Goal: Register for event/course

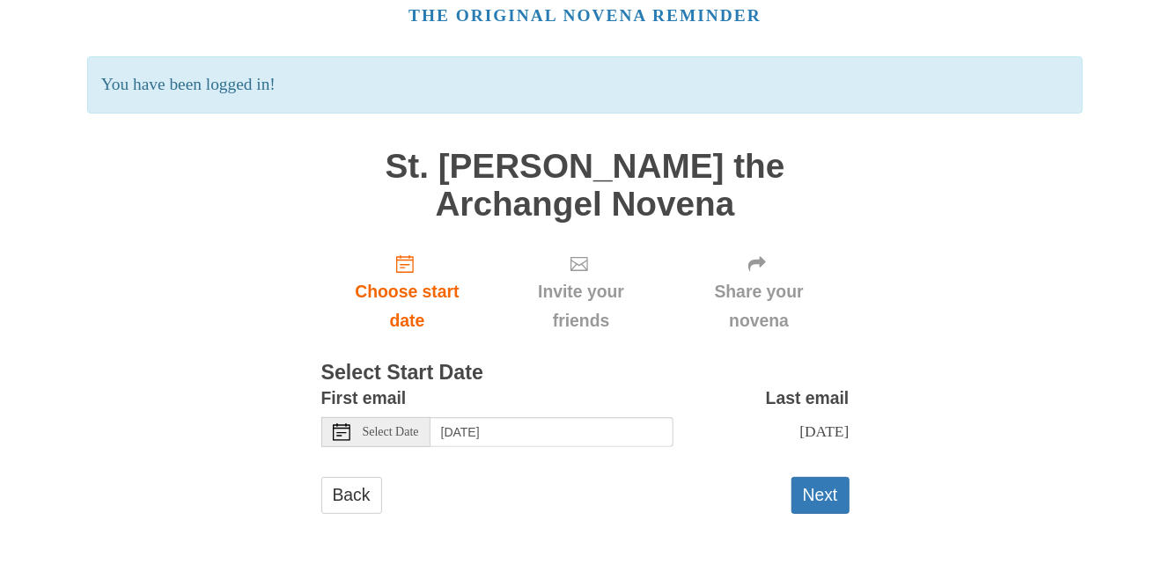
scroll to position [96, 0]
click at [343, 424] on use at bounding box center [342, 433] width 18 height 18
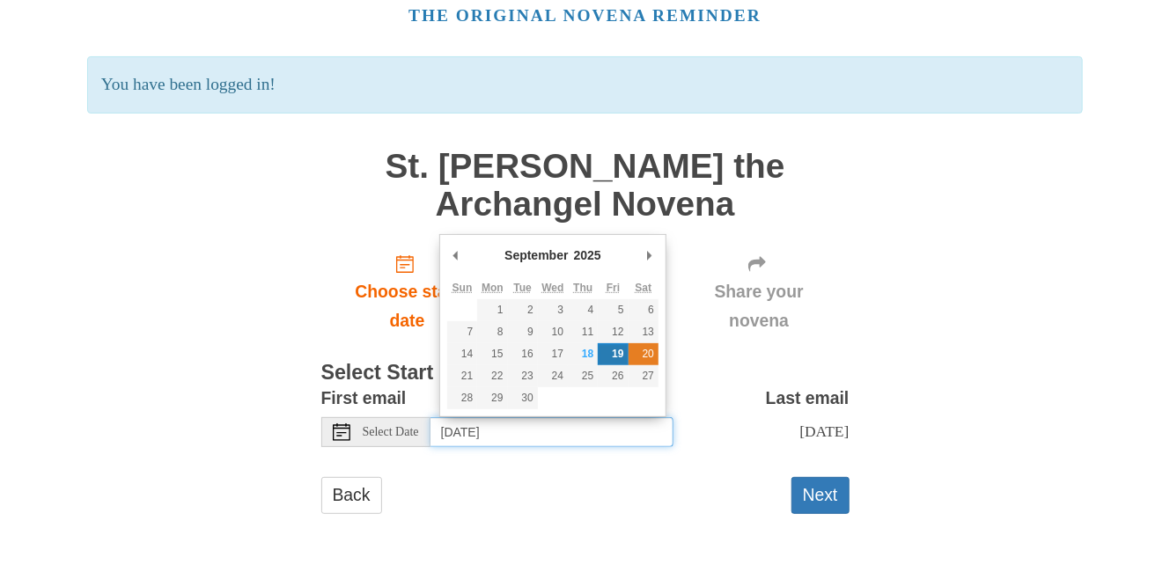
type input "[DATE]"
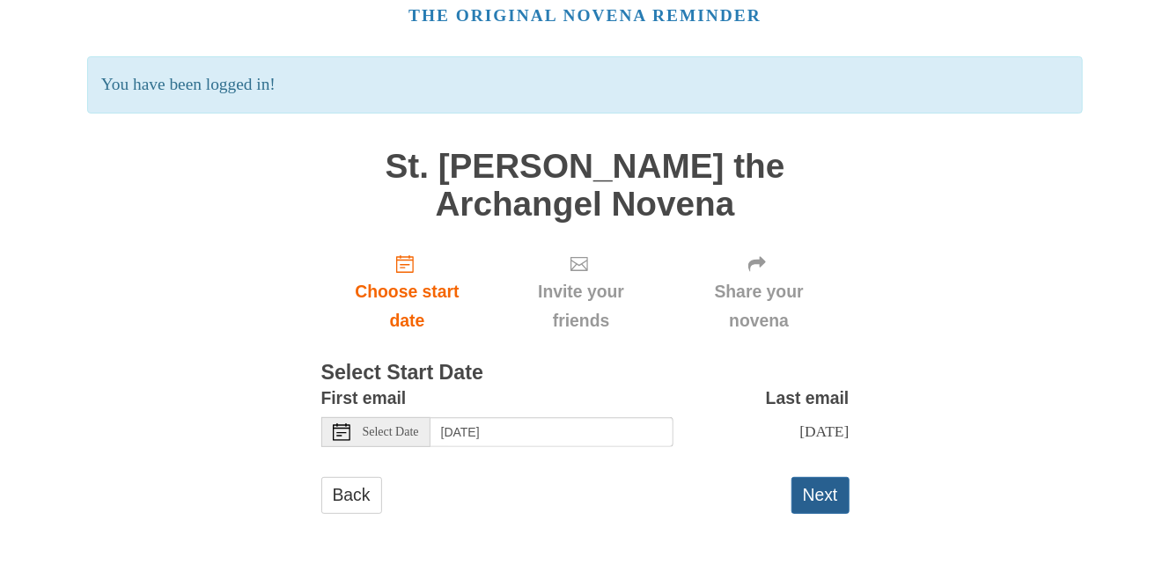
click at [832, 490] on button "Next" at bounding box center [821, 495] width 58 height 36
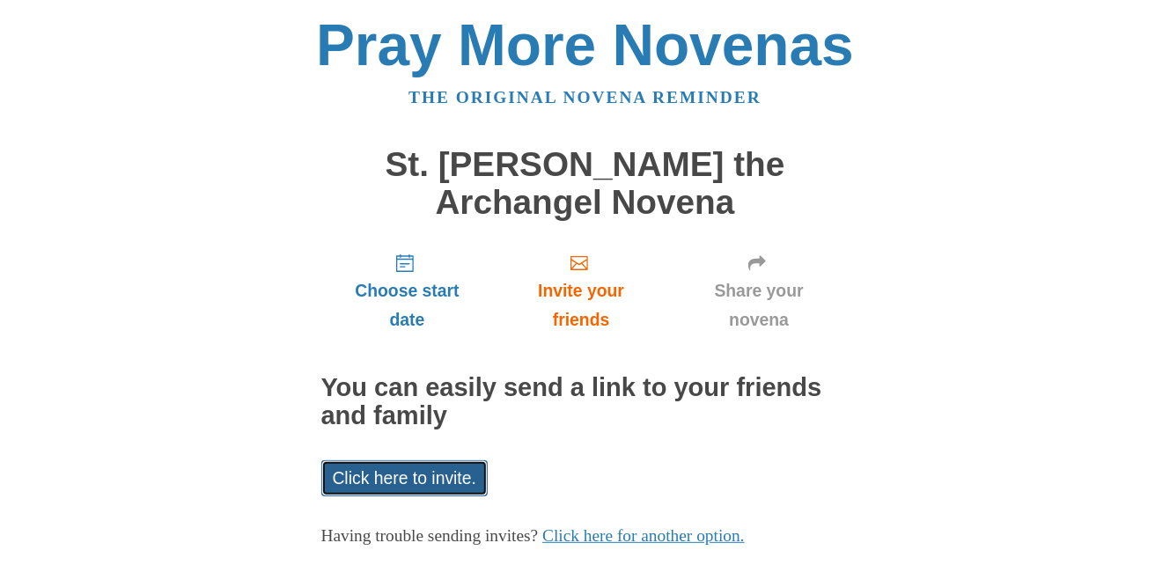
click at [422, 483] on link "Click here to invite." at bounding box center [404, 479] width 167 height 36
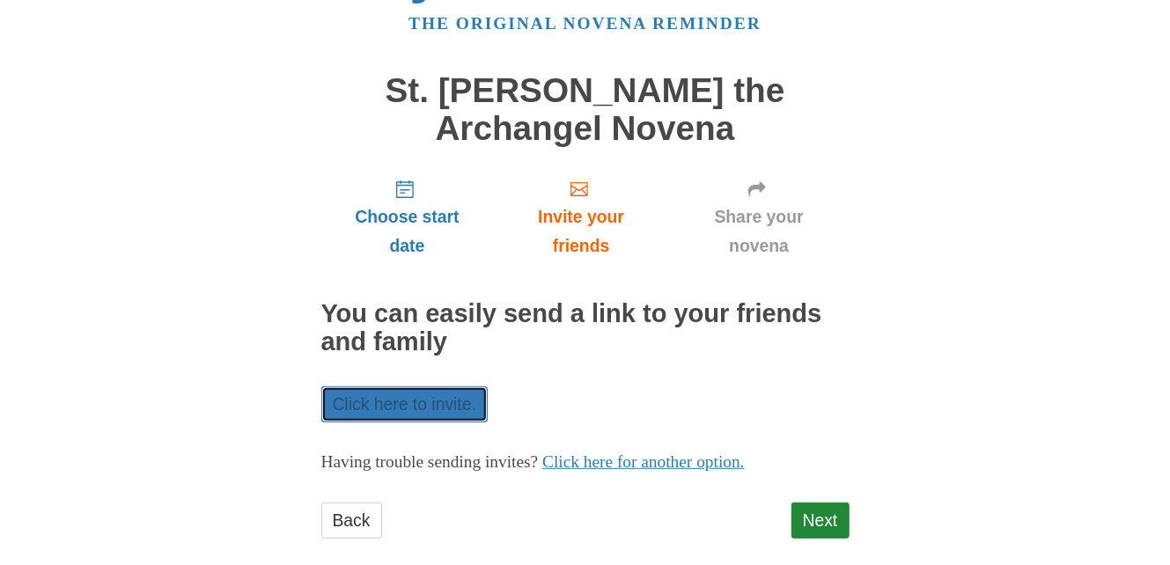
scroll to position [98, 0]
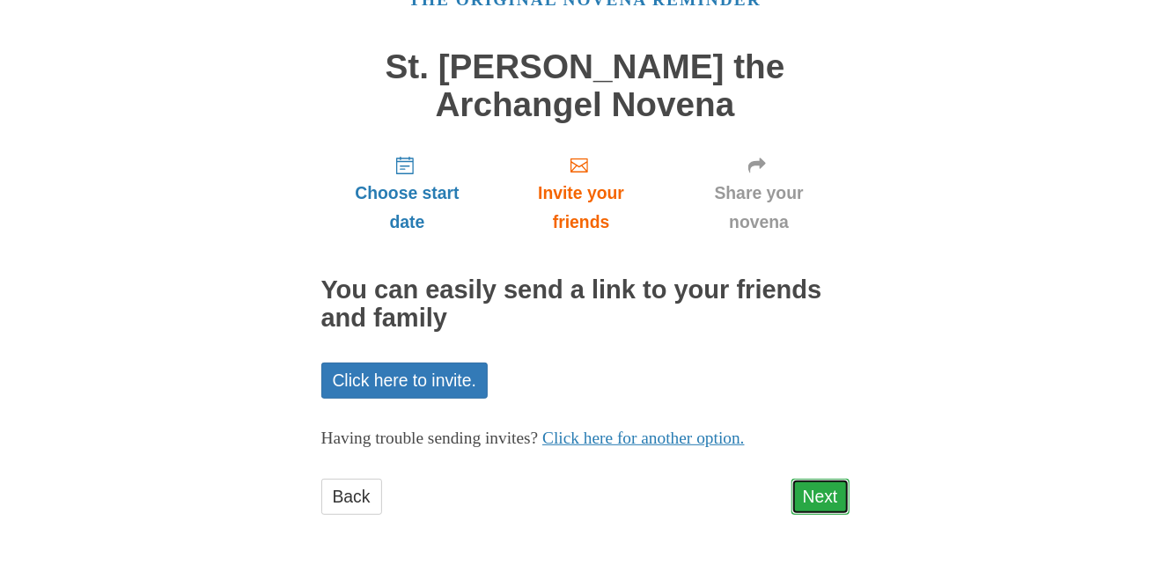
click at [811, 496] on link "Next" at bounding box center [821, 497] width 58 height 36
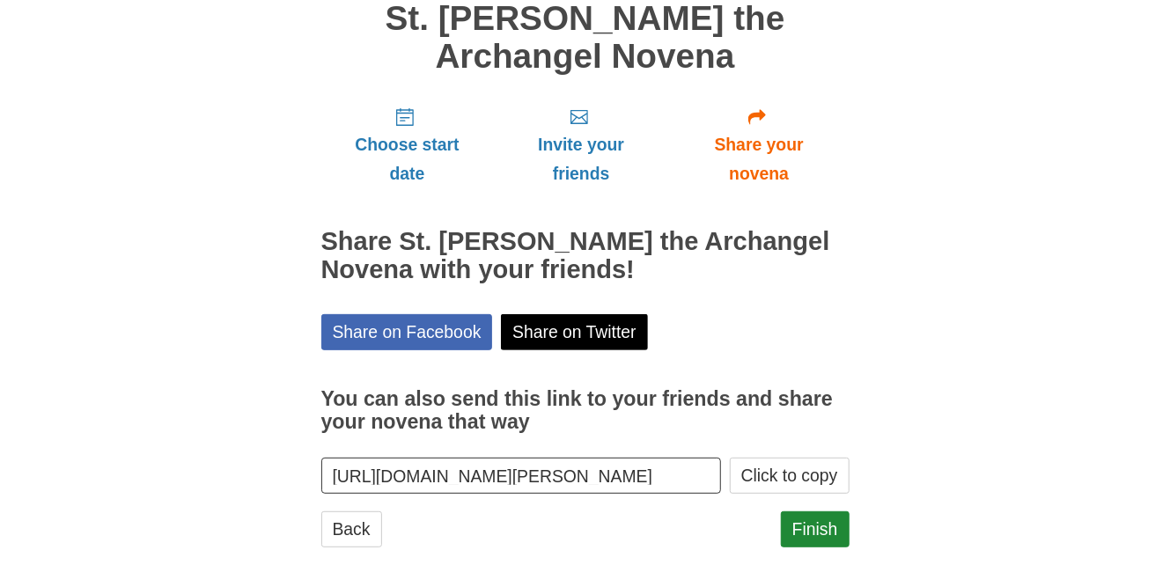
scroll to position [178, 0]
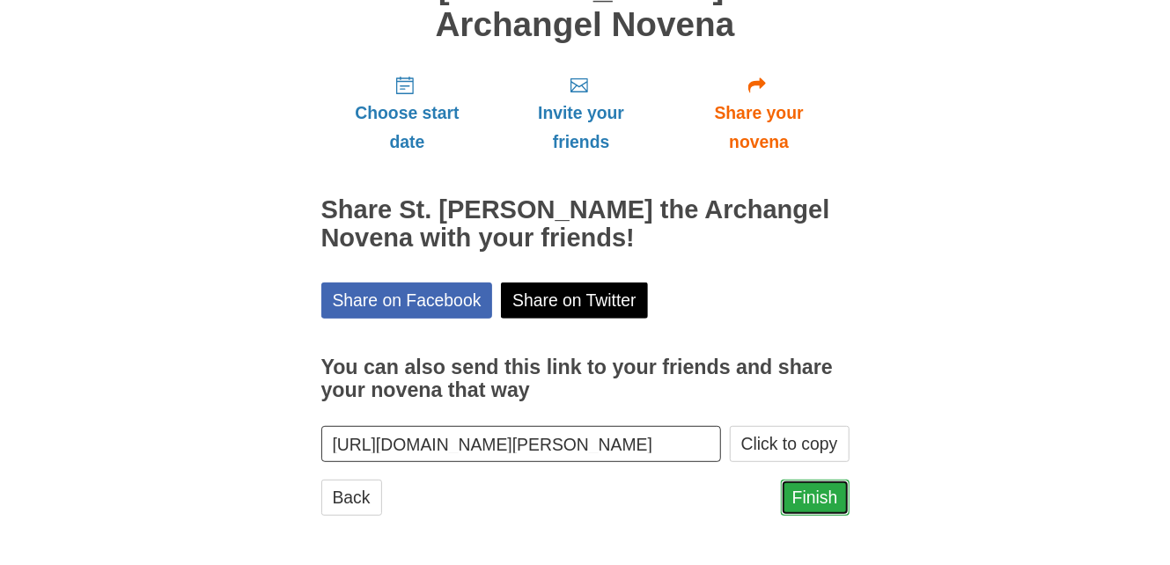
click at [794, 492] on link "Finish" at bounding box center [815, 498] width 69 height 36
